Goal: Task Accomplishment & Management: Manage account settings

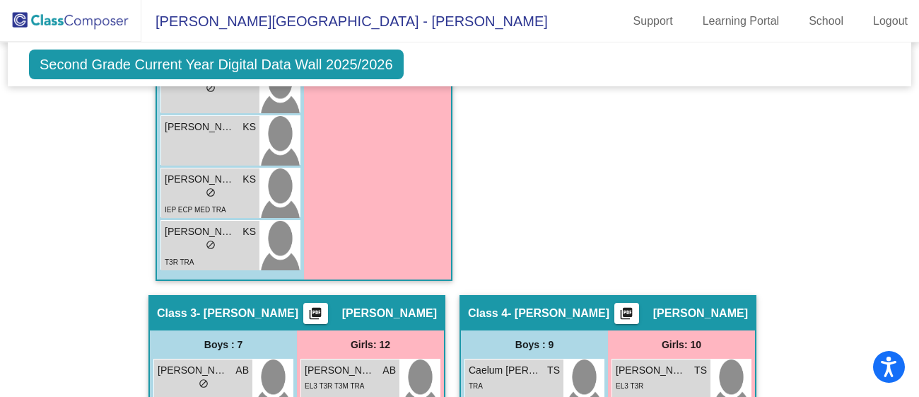
scroll to position [985, 0]
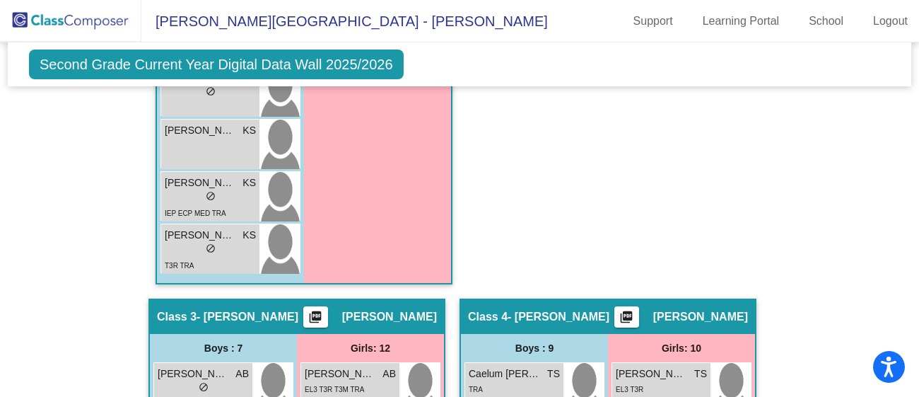
click at [100, 26] on img at bounding box center [70, 21] width 141 height 42
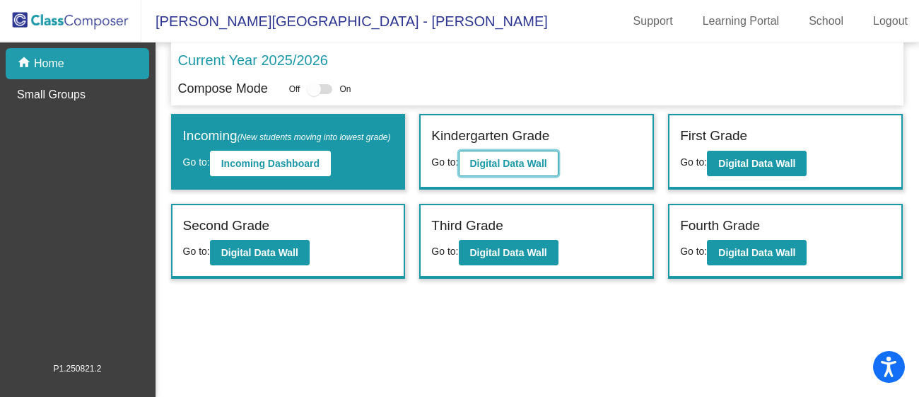
click at [537, 163] on b "Digital Data Wall" at bounding box center [508, 163] width 77 height 11
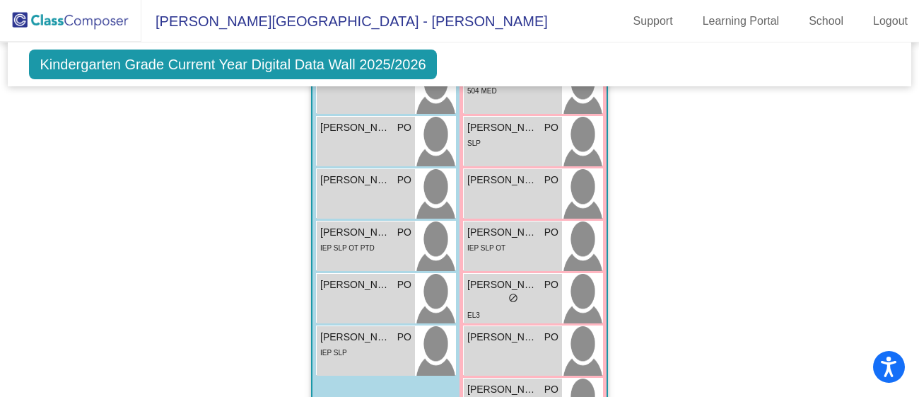
scroll to position [1776, 0]
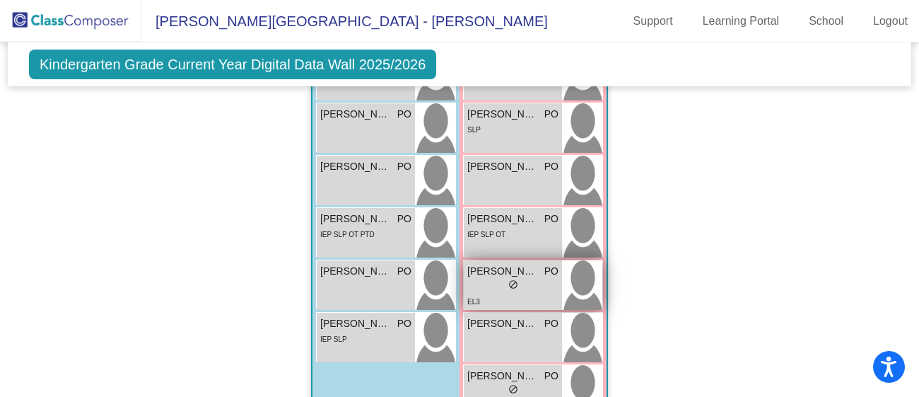
click at [502, 295] on div "EL3" at bounding box center [512, 300] width 91 height 15
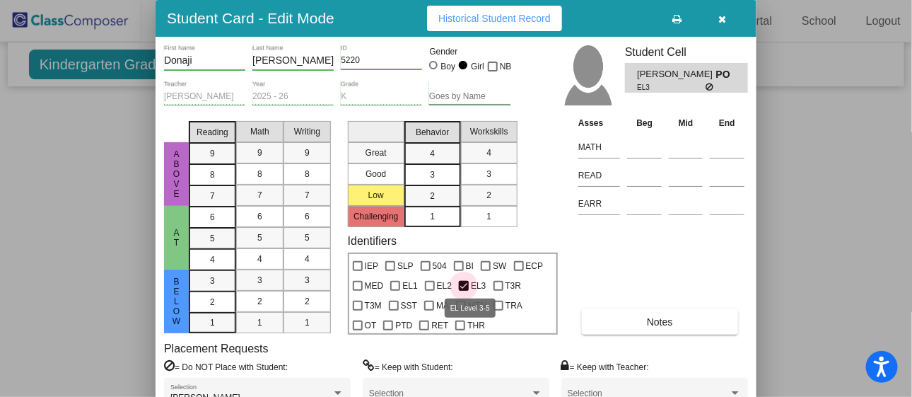
click at [459, 283] on div at bounding box center [464, 286] width 10 height 10
click at [463, 291] on input "EL3" at bounding box center [463, 291] width 1 height 1
checkbox input "false"
click at [52, 175] on div at bounding box center [456, 198] width 912 height 397
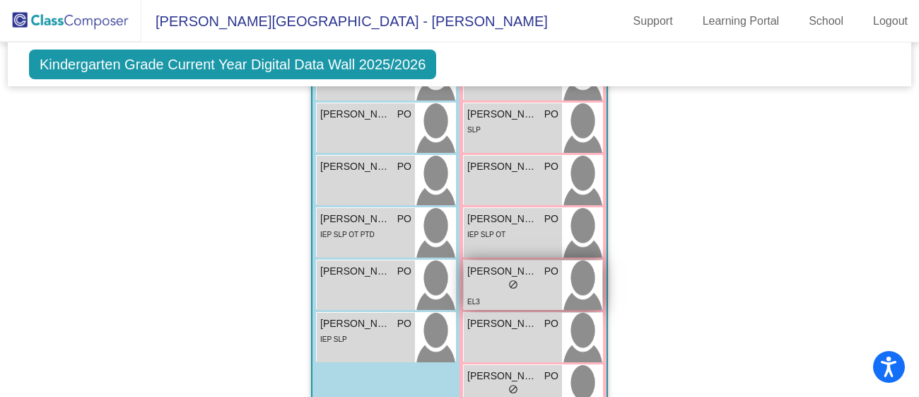
click at [493, 290] on div "lock do_not_disturb_alt" at bounding box center [512, 286] width 91 height 15
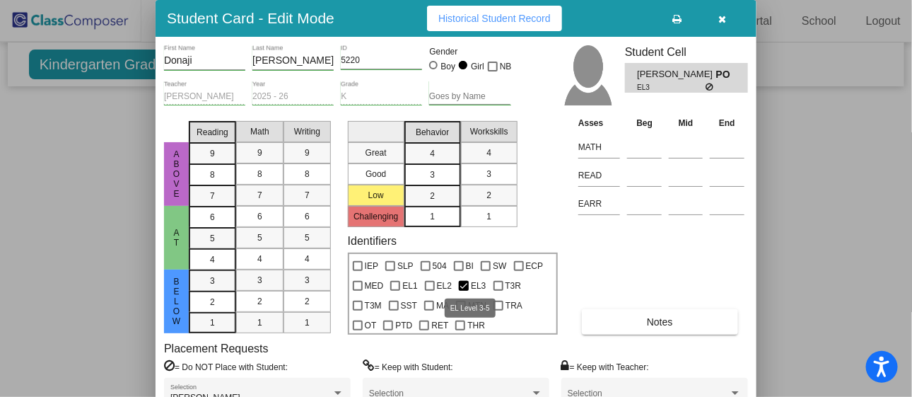
click at [460, 284] on div at bounding box center [464, 286] width 10 height 10
click at [463, 291] on input "EL3" at bounding box center [463, 291] width 1 height 1
checkbox input "false"
click at [790, 207] on div at bounding box center [456, 198] width 912 height 397
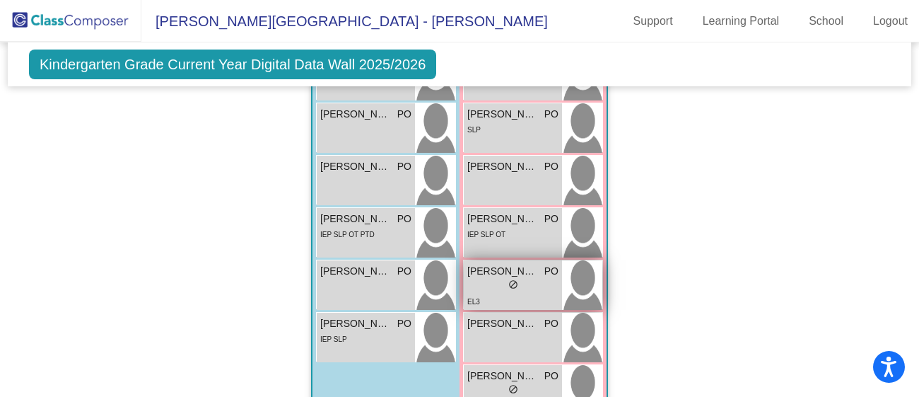
click at [483, 293] on div "EL3" at bounding box center [512, 300] width 91 height 15
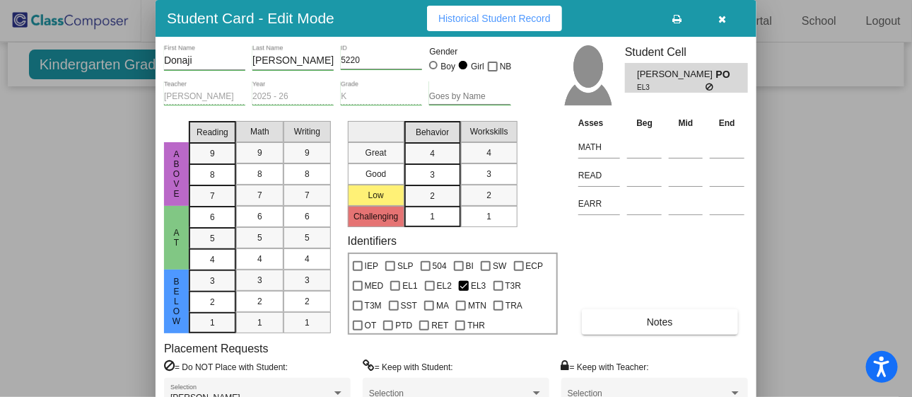
drag, startPoint x: 908, startPoint y: 303, endPoint x: 912, endPoint y: 381, distance: 77.8
click at [912, 381] on html "Accessibility Screen-Reader Guide, Feedback, and Issue Reporting | New window […" at bounding box center [456, 198] width 912 height 397
click at [823, 215] on div at bounding box center [456, 198] width 912 height 397
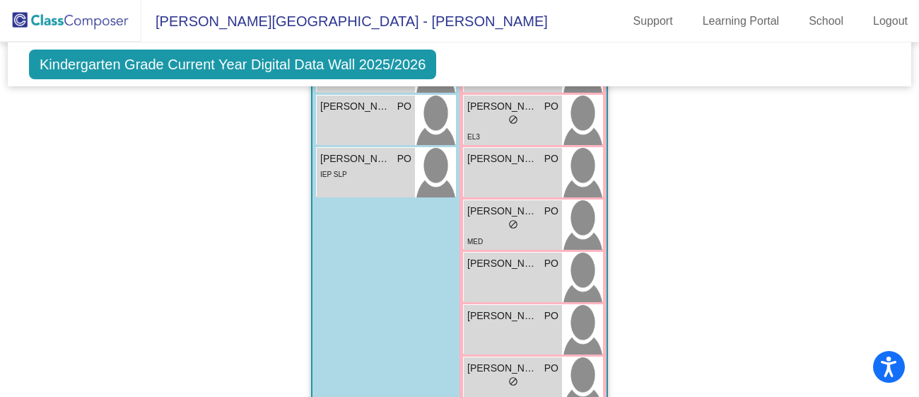
scroll to position [1943, 0]
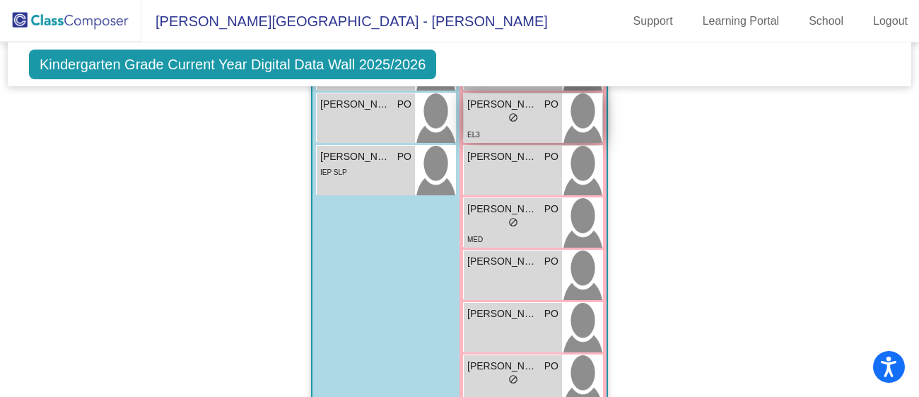
click at [479, 115] on div "lock do_not_disturb_alt" at bounding box center [512, 119] width 91 height 15
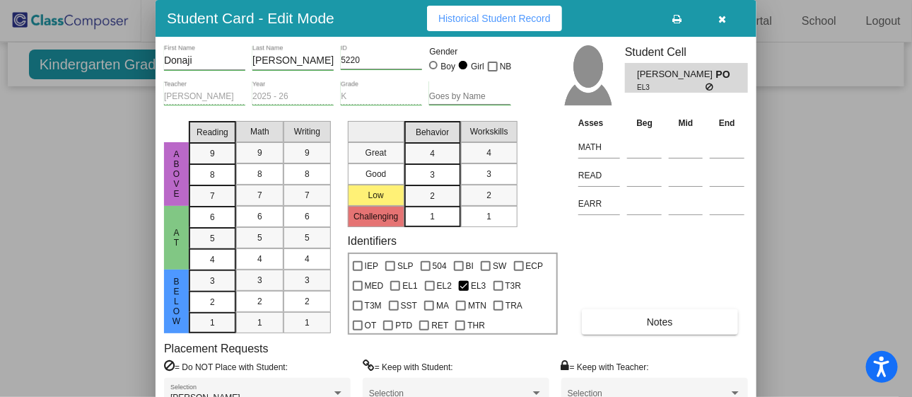
click at [818, 193] on div at bounding box center [456, 198] width 912 height 397
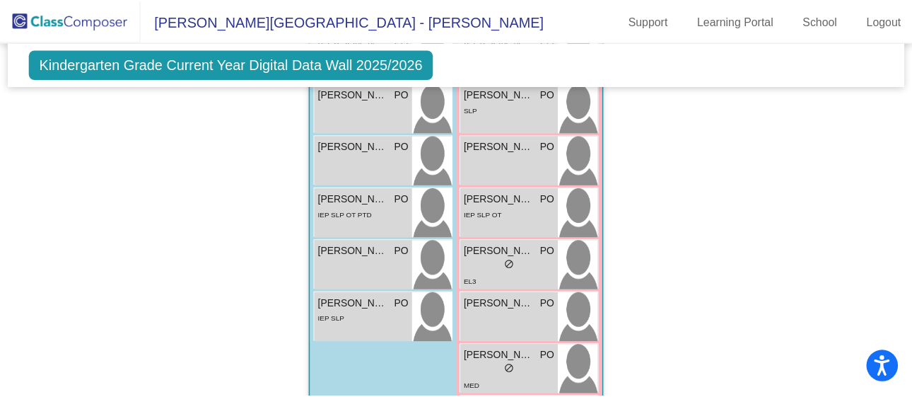
scroll to position [1873, 0]
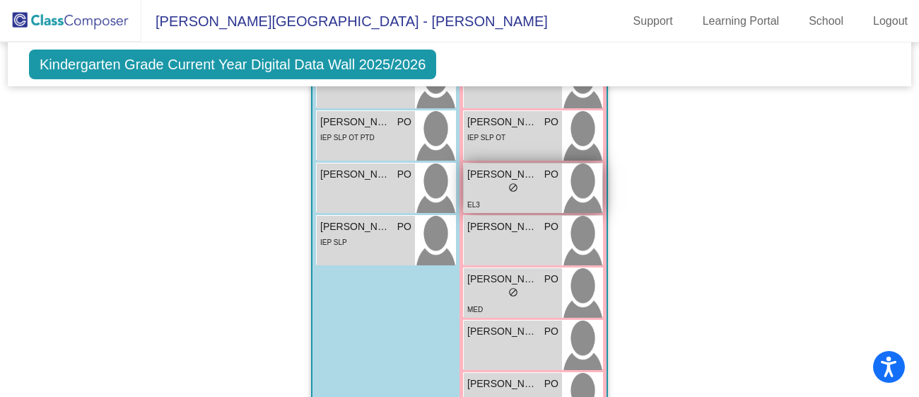
click at [477, 197] on div "EL3" at bounding box center [512, 204] width 91 height 15
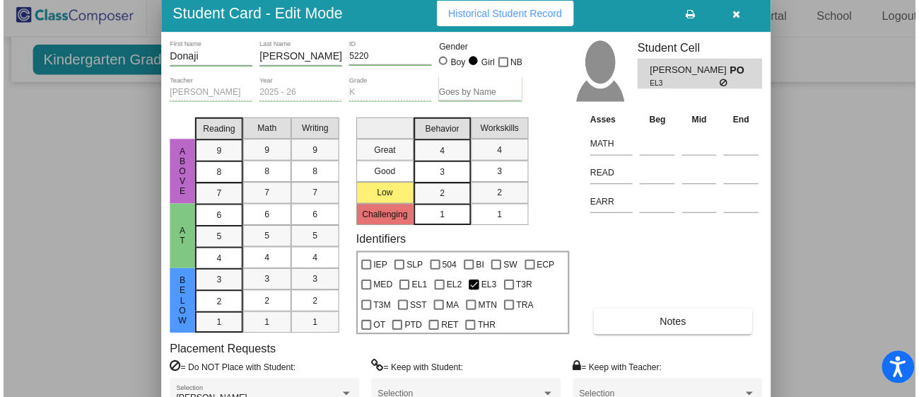
scroll to position [0, 0]
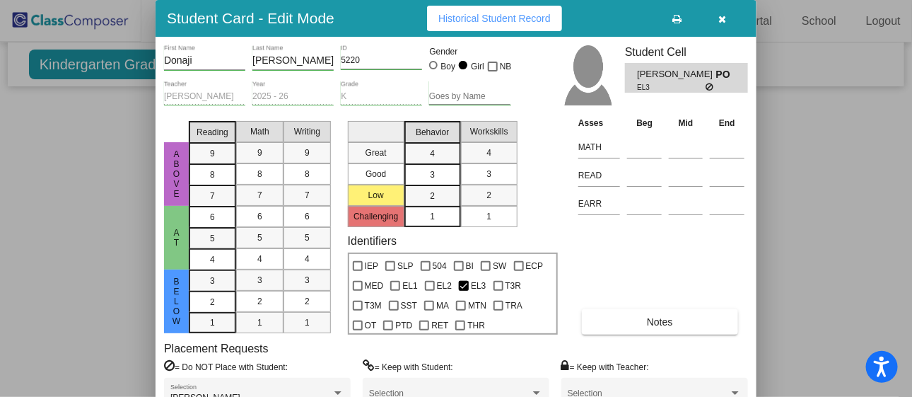
click at [826, 132] on div at bounding box center [456, 198] width 912 height 397
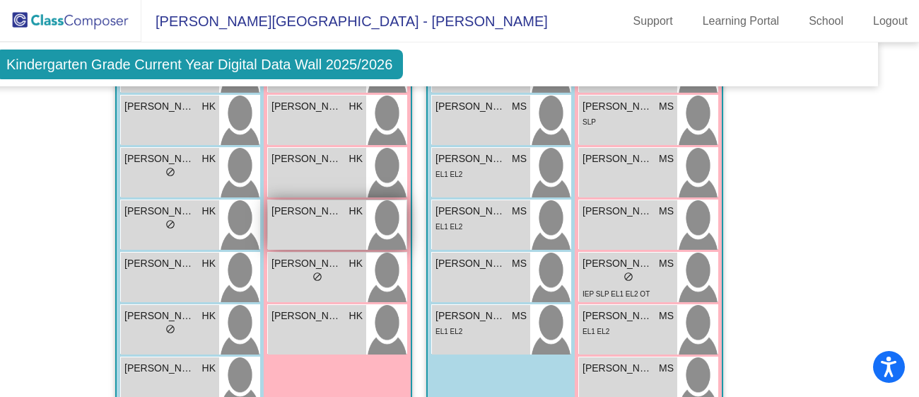
scroll to position [1277, 33]
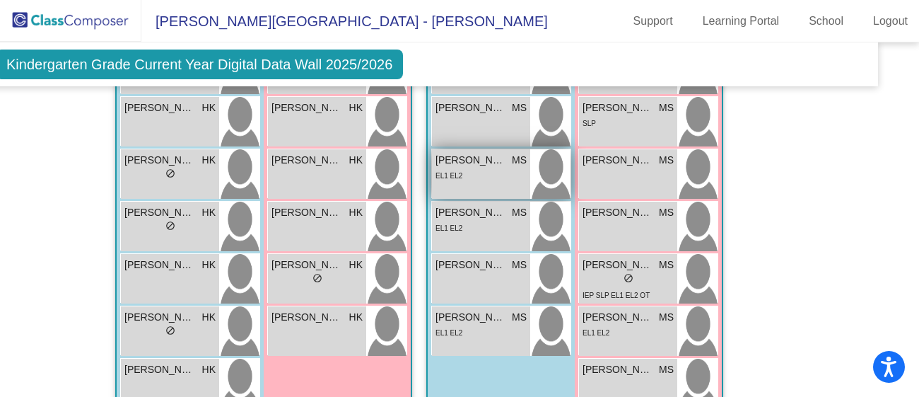
click at [483, 174] on div "EL1 EL2" at bounding box center [480, 175] width 91 height 15
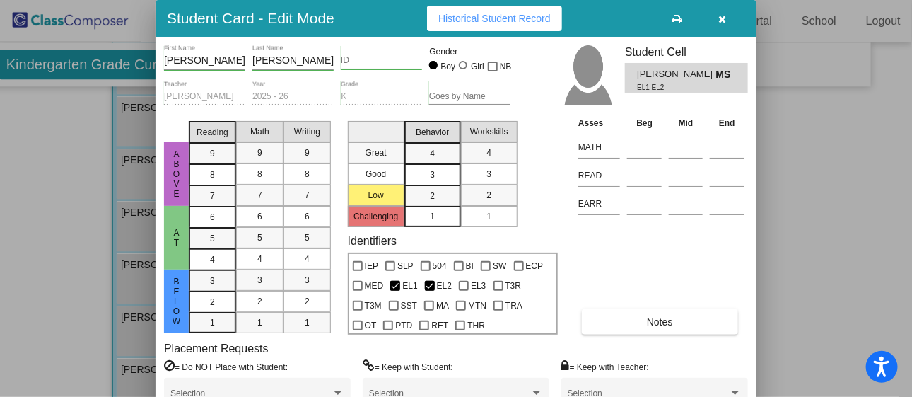
click at [54, 250] on div at bounding box center [456, 198] width 912 height 397
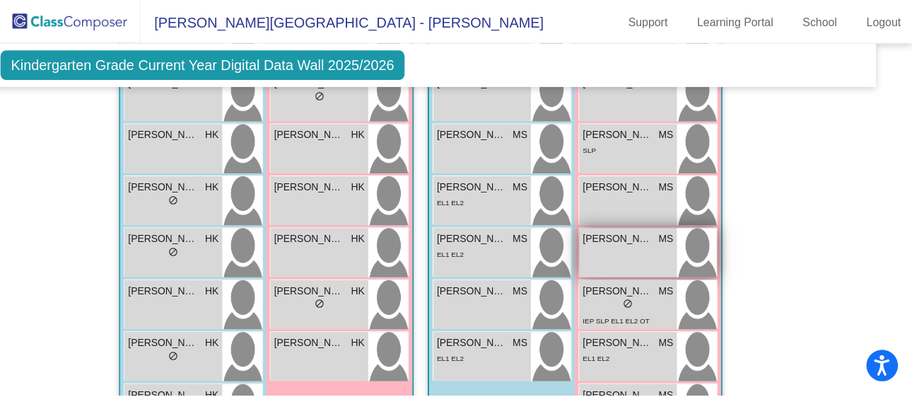
scroll to position [1253, 28]
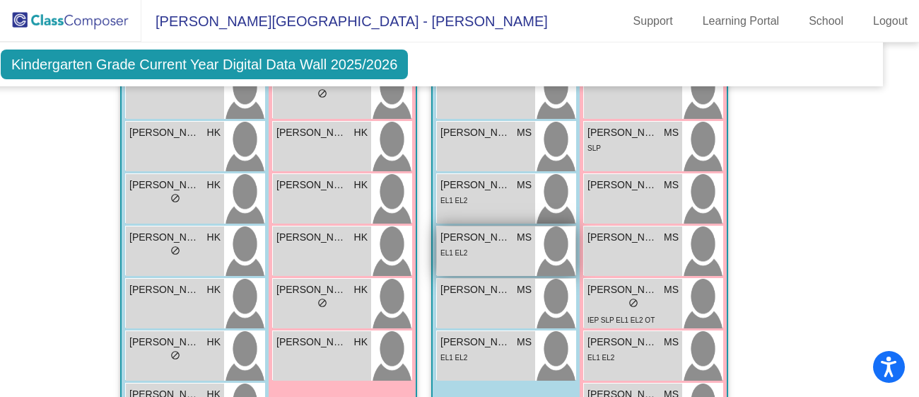
click at [486, 236] on span "[PERSON_NAME]" at bounding box center [475, 237] width 71 height 15
